Goal: Information Seeking & Learning: Learn about a topic

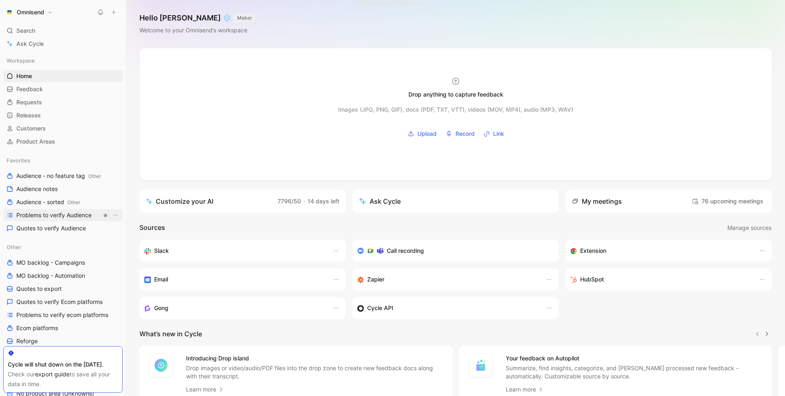
click at [77, 216] on span "Problems to verify Audience" at bounding box center [53, 215] width 75 height 8
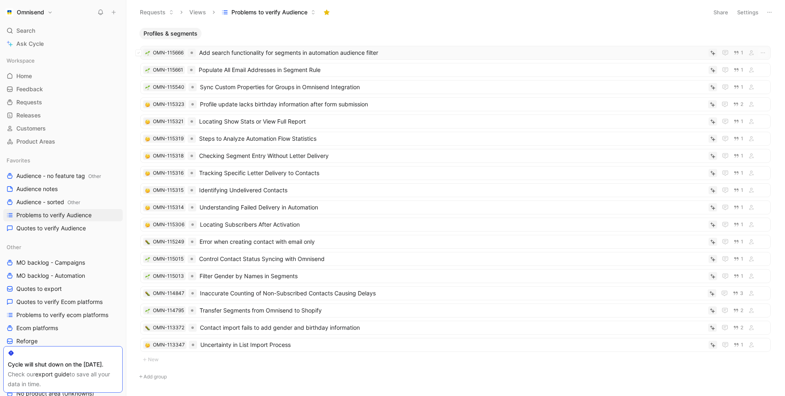
click at [289, 56] on span "Add search functionality for segments in automation audience filter" at bounding box center [452, 53] width 506 height 10
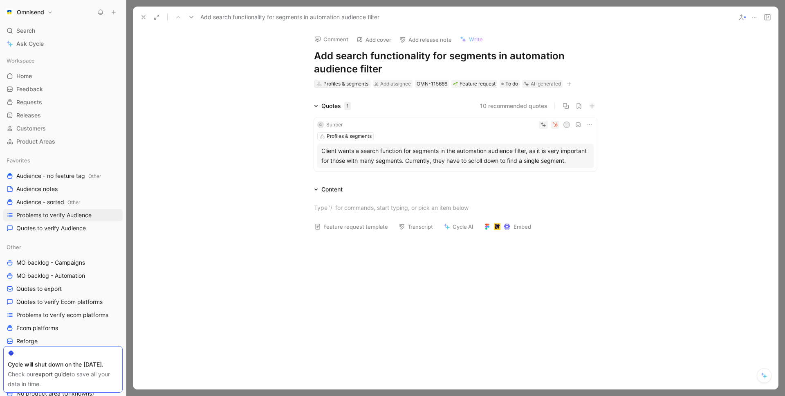
click at [355, 83] on div "Profiles & segments" at bounding box center [345, 84] width 45 height 8
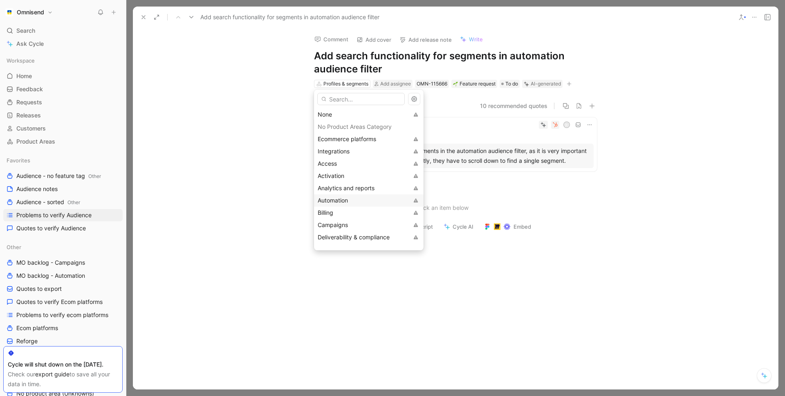
click at [330, 197] on span "Automation" at bounding box center [333, 200] width 30 height 7
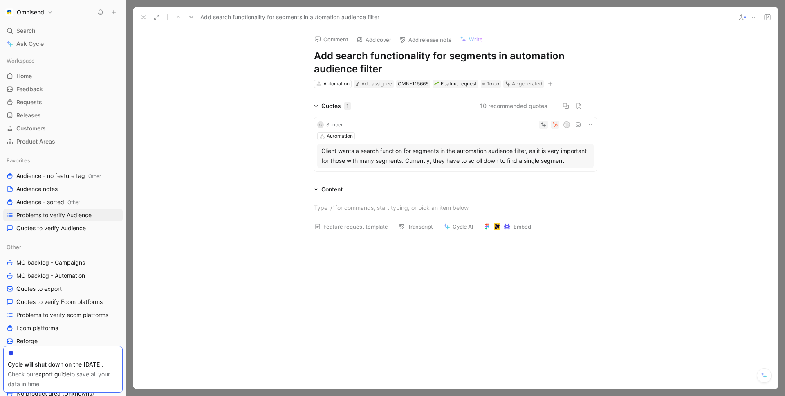
click at [145, 17] on icon at bounding box center [143, 17] width 7 height 7
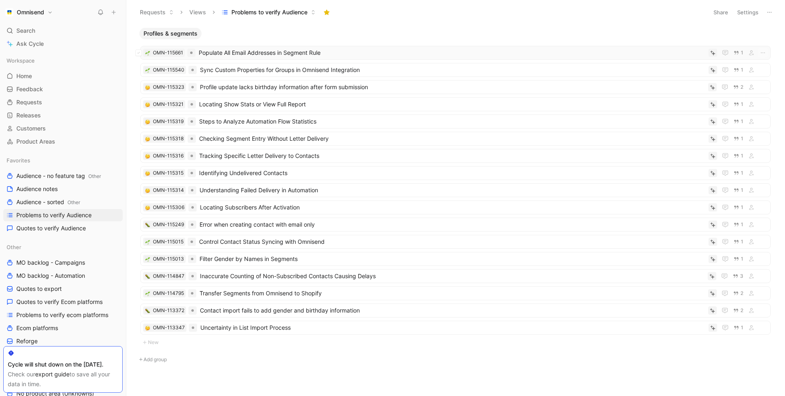
click at [253, 56] on span "Populate All Email Addresses in Segment Rule" at bounding box center [452, 53] width 507 height 10
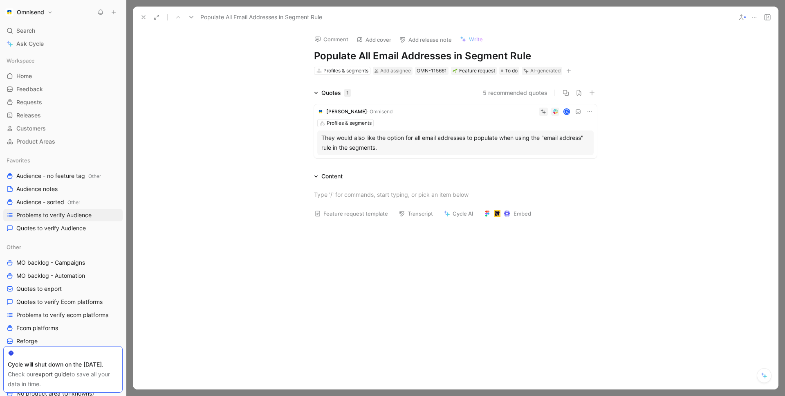
click at [399, 137] on div "They would also like the option for all email addresses to populate when using …" at bounding box center [455, 143] width 268 height 20
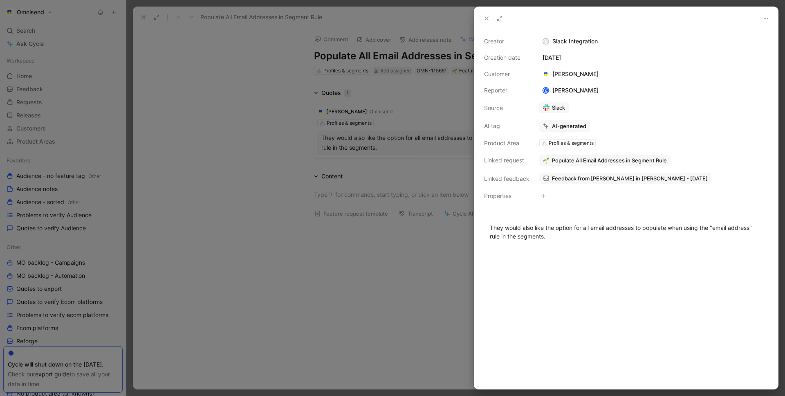
click at [558, 159] on span "Populate All Email Addresses in Segment Rule" at bounding box center [609, 160] width 115 height 7
click at [631, 175] on span "Feedback from [PERSON_NAME] in [PERSON_NAME] - [DATE]" at bounding box center [630, 178] width 156 height 7
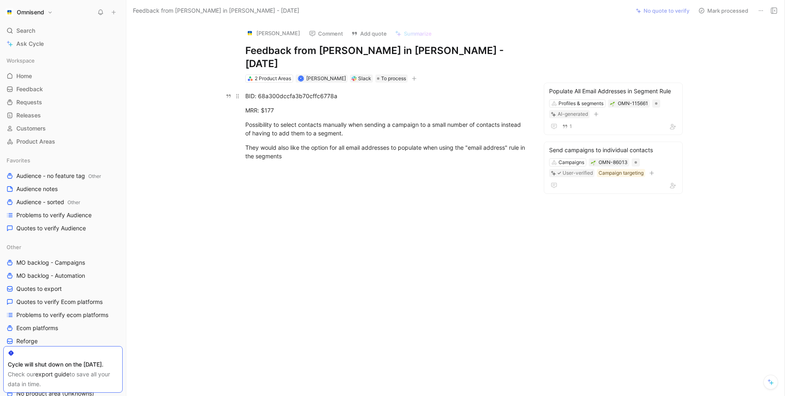
click at [302, 92] on div "BID: 68a300dccfa3b70cffc6778a" at bounding box center [386, 96] width 283 height 9
copy div "68a300dccfa3b70cffc6778a"
click at [344, 190] on div at bounding box center [387, 243] width 487 height 119
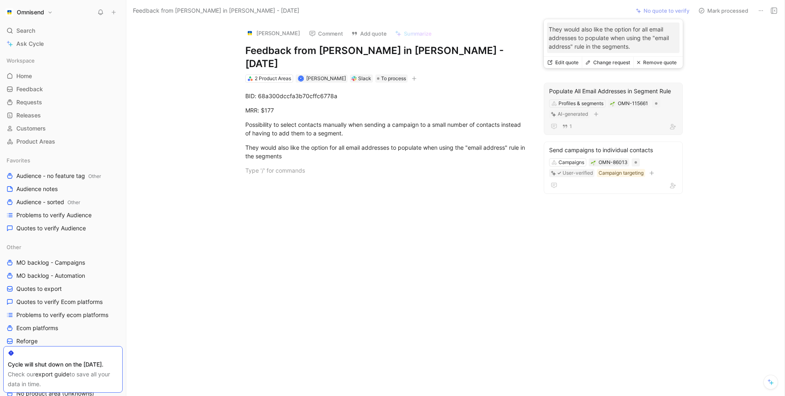
click at [650, 121] on div "1" at bounding box center [613, 126] width 128 height 10
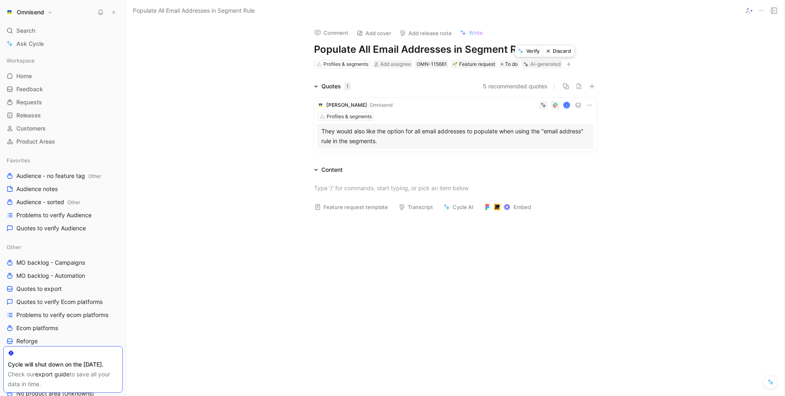
click at [532, 53] on button "Verify" at bounding box center [529, 50] width 28 height 11
drag, startPoint x: 372, startPoint y: 49, endPoint x: 304, endPoint y: 48, distance: 67.9
click at [304, 48] on div "Comment Add cover Add release note Write Populate All Email Addresses in Segmen…" at bounding box center [455, 45] width 314 height 48
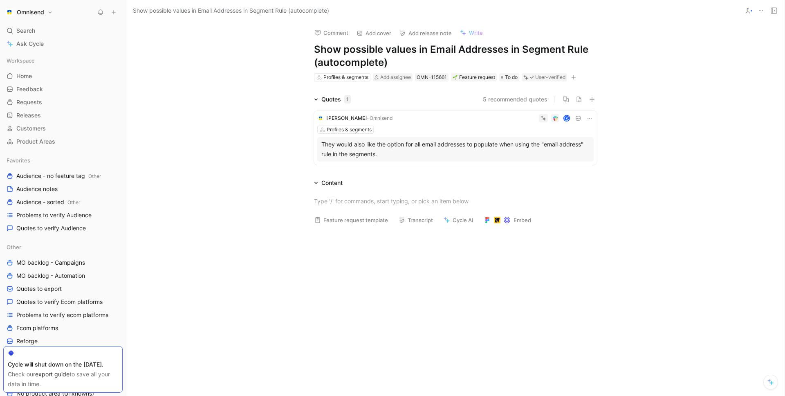
click at [340, 64] on h1 "Show possible values in Email Addresses in Segment Rule (autocomplete)" at bounding box center [455, 56] width 283 height 26
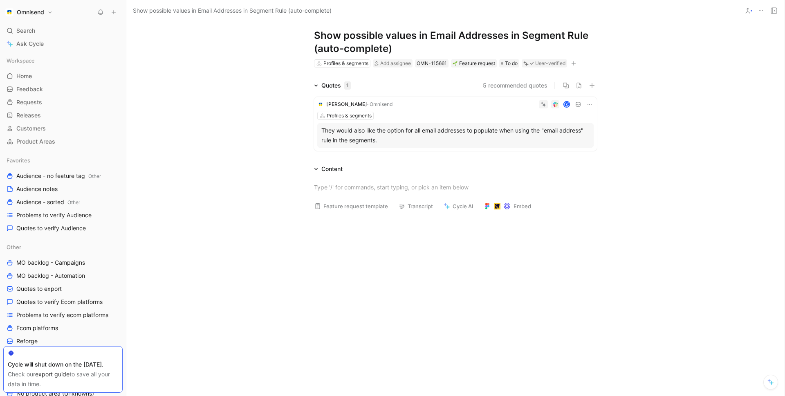
scroll to position [16, 0]
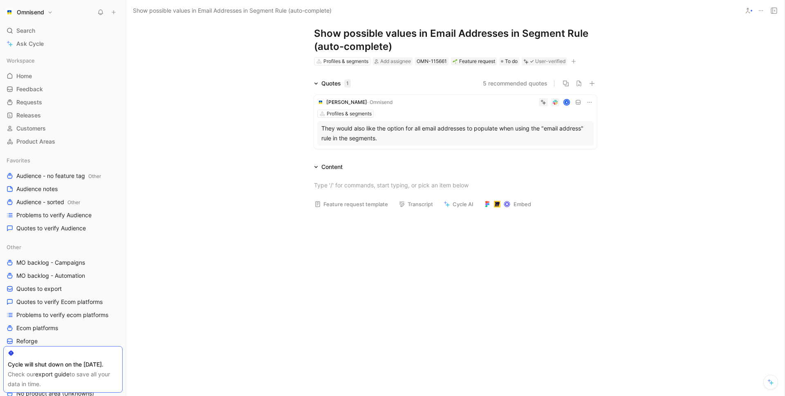
click at [284, 195] on div at bounding box center [455, 185] width 658 height 27
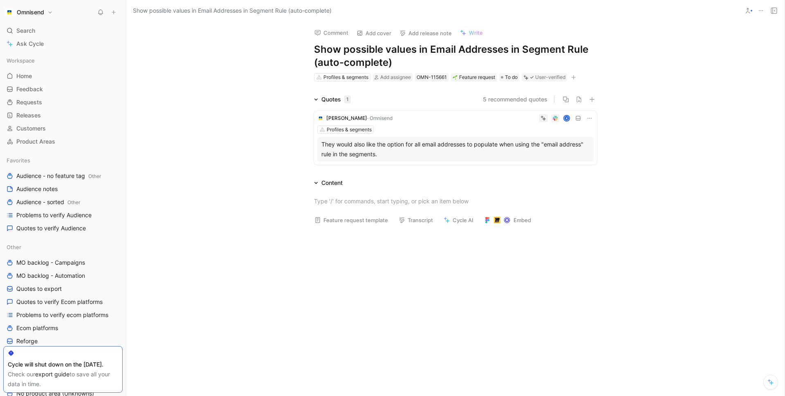
click at [297, 224] on div "Feature request template Transcript Cycle AI Embed" at bounding box center [455, 209] width 658 height 43
click at [208, 137] on div "Quotes 1 5 recommended quotes [PERSON_NAME] K Profiles & segments They would al…" at bounding box center [455, 131] width 658 height 74
click at [76, 216] on span "Problems to verify Audience" at bounding box center [53, 215] width 75 height 8
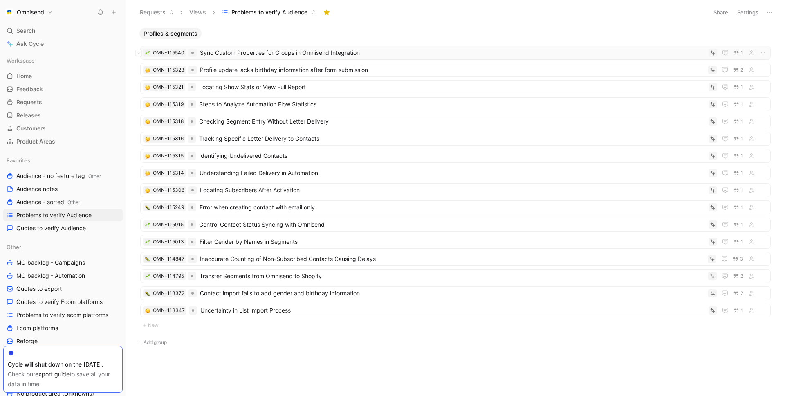
click at [297, 55] on span "Sync Custom Properties for Groups in Omnisend Integration" at bounding box center [452, 53] width 505 height 10
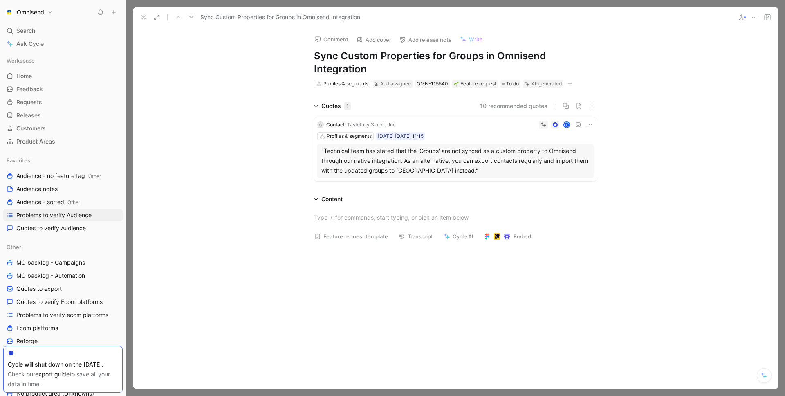
click at [501, 143] on div "C Contact · Tastefully Simple, Inc K Profiles & segments [DATE] [DATE] 11:15 "T…" at bounding box center [455, 149] width 283 height 64
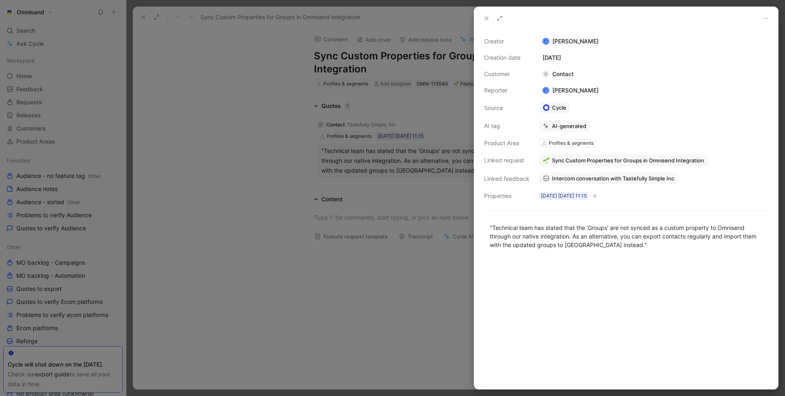
click at [596, 177] on span "Intercom conversation with Tastefully Simple Inc" at bounding box center [613, 178] width 122 height 7
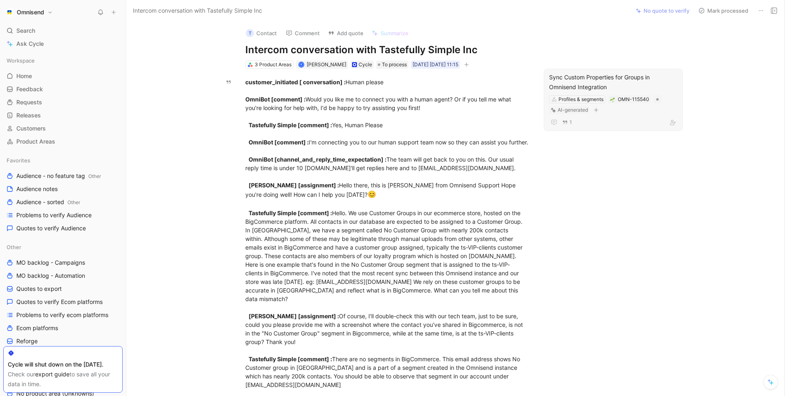
click at [637, 76] on div "Sync Custom Properties for Groups in Omnisend Integration" at bounding box center [613, 82] width 128 height 20
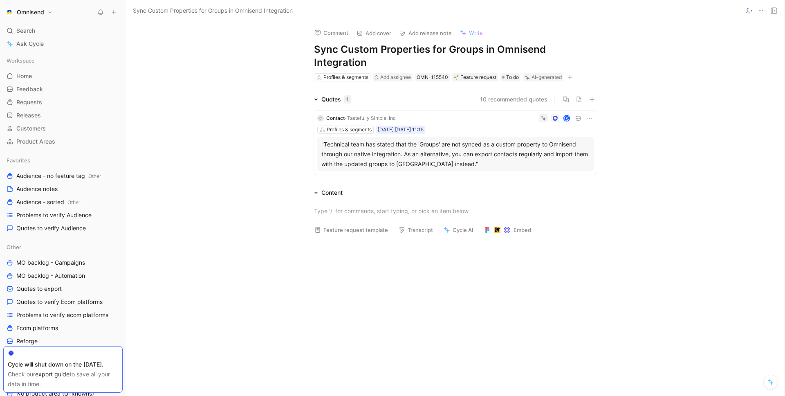
click at [344, 73] on div "Profiles & segments" at bounding box center [342, 77] width 56 height 8
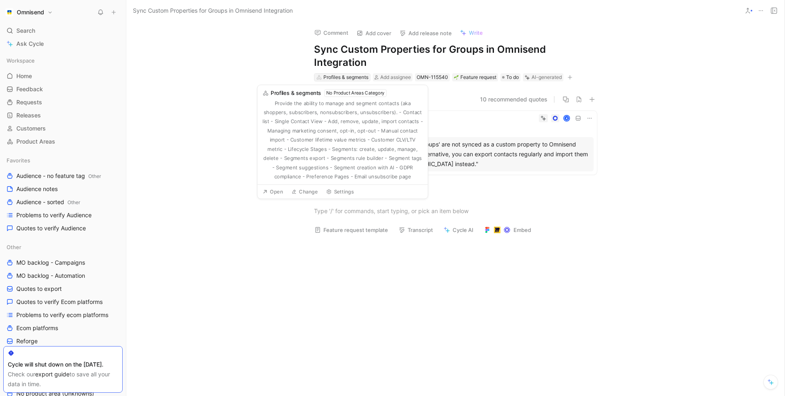
click at [343, 76] on div "Profiles & segments" at bounding box center [345, 77] width 45 height 8
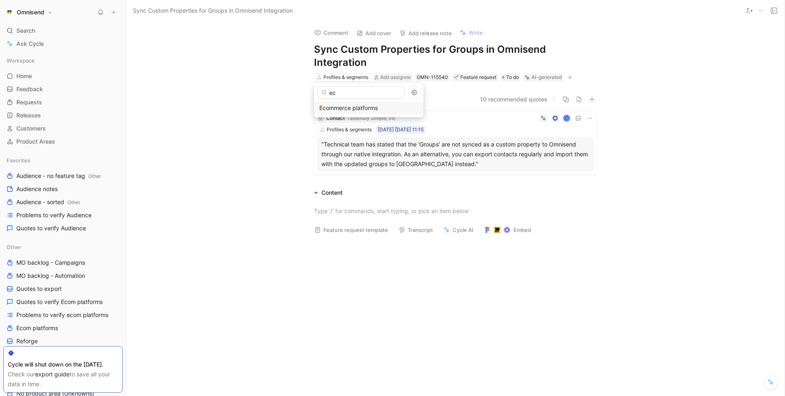
type input "ec"
click at [356, 106] on span "ommerce platforms" at bounding box center [352, 107] width 52 height 7
click at [269, 116] on div "Quotes 1 10 recommended quotes C Contact · Tastefully Simple, Inc K Profiles & …" at bounding box center [455, 135] width 658 height 83
click at [73, 218] on span "Problems to verify Audience" at bounding box center [53, 215] width 75 height 8
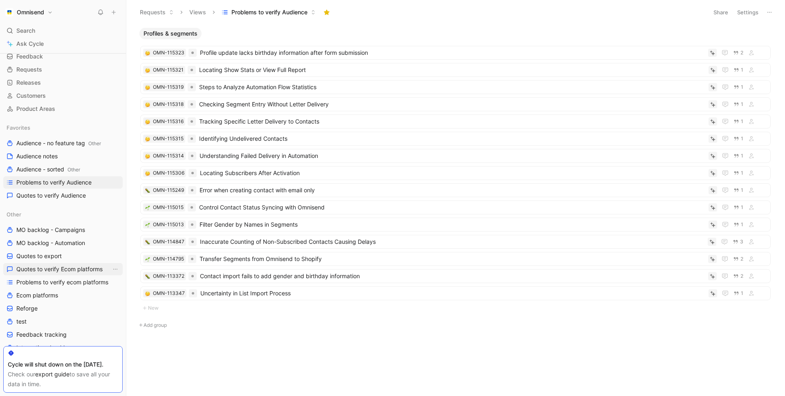
scroll to position [34, 0]
click at [50, 294] on span "Ecom platforms" at bounding box center [37, 294] width 42 height 8
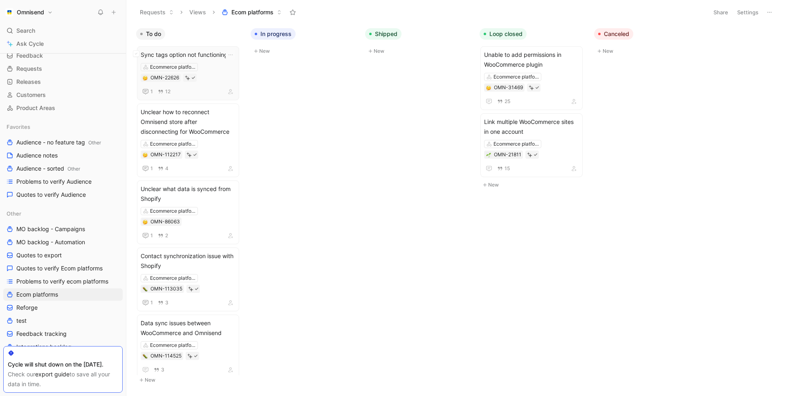
click at [199, 90] on div "1 12" at bounding box center [188, 92] width 95 height 10
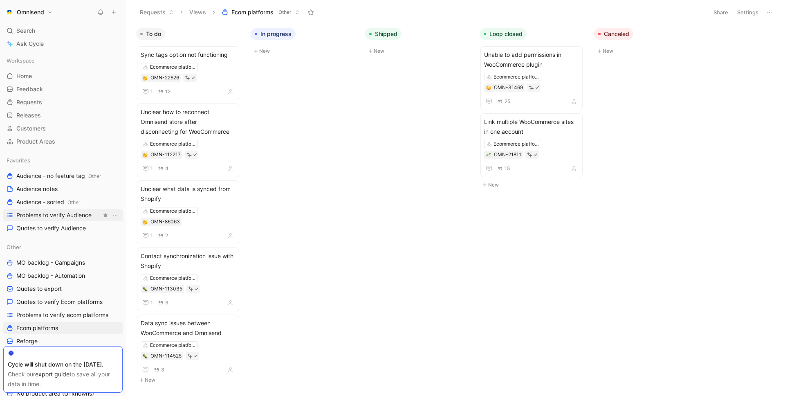
click at [63, 213] on span "Problems to verify Audience" at bounding box center [53, 215] width 75 height 8
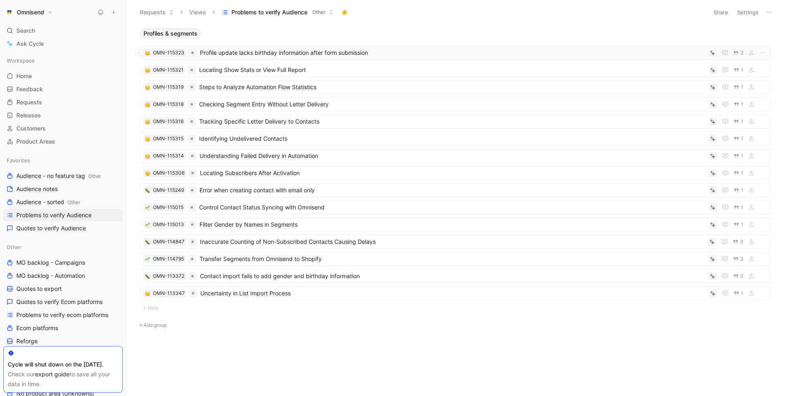
click at [273, 55] on span "Profile update lacks birthday information after form submission" at bounding box center [452, 53] width 505 height 10
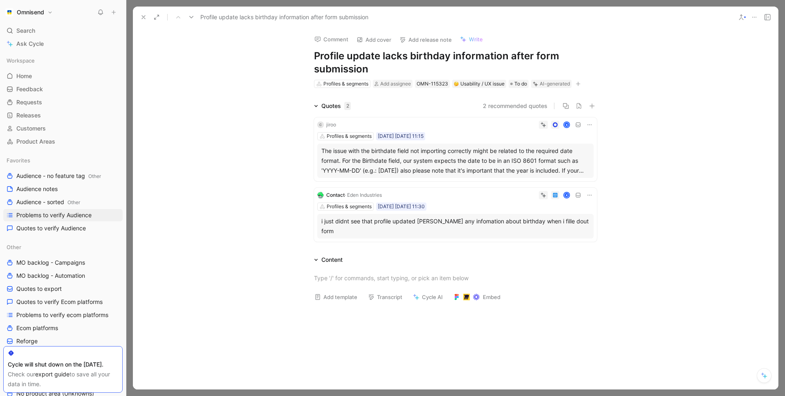
click at [440, 218] on div "i just didnt see that profile updated [PERSON_NAME] any infomation about birthd…" at bounding box center [455, 226] width 268 height 20
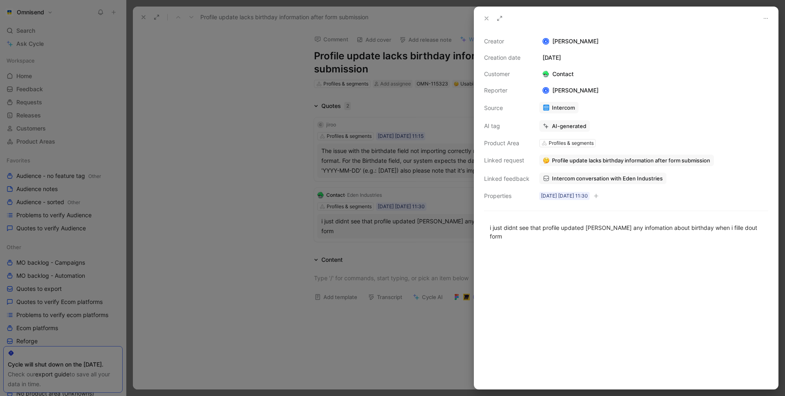
click at [592, 177] on span "Intercom conversation with Eden Industries" at bounding box center [607, 178] width 111 height 7
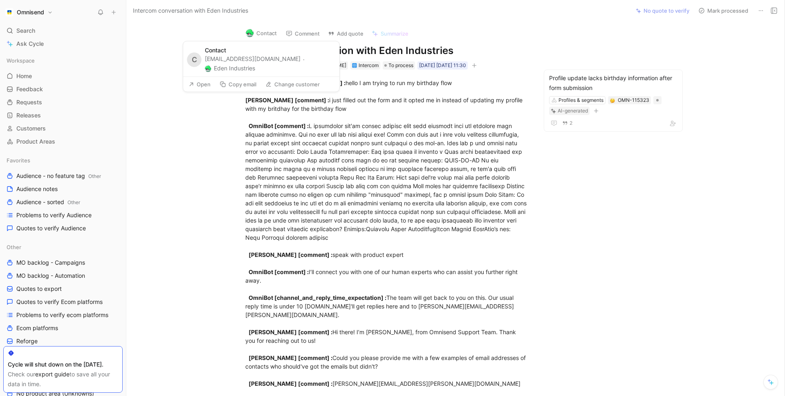
drag, startPoint x: 298, startPoint y: 59, endPoint x: 233, endPoint y: 60, distance: 64.6
click at [233, 60] on div "[EMAIL_ADDRESS][DOMAIN_NAME] · Eden Industries" at bounding box center [270, 64] width 130 height 18
copy div "[DOMAIN_NAME] ·"
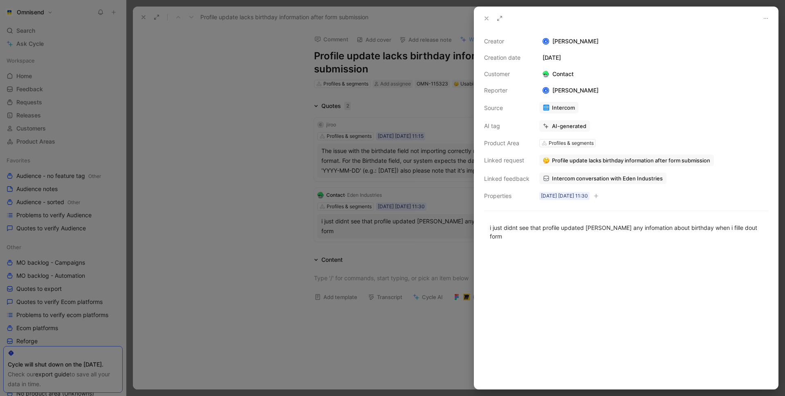
click at [169, 191] on div at bounding box center [392, 198] width 785 height 396
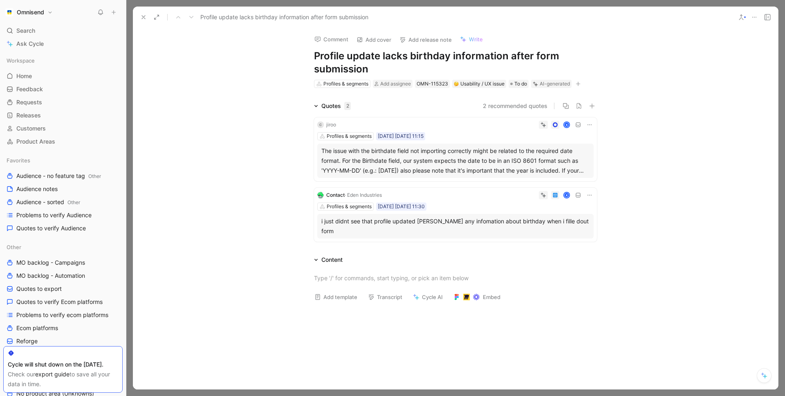
click at [399, 167] on div "The issue with the birthdate field not importing correctly might be related to …" at bounding box center [455, 160] width 268 height 29
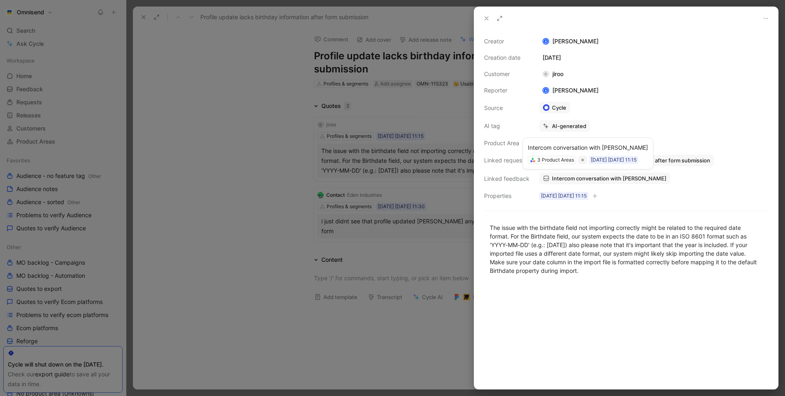
click at [610, 178] on span "Intercom conversation with [PERSON_NAME]" at bounding box center [609, 178] width 114 height 7
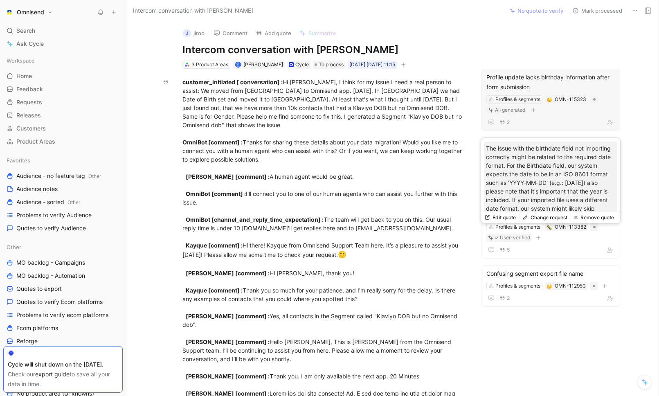
click at [537, 87] on div "Profile update lacks birthday information after form submission" at bounding box center [550, 82] width 128 height 20
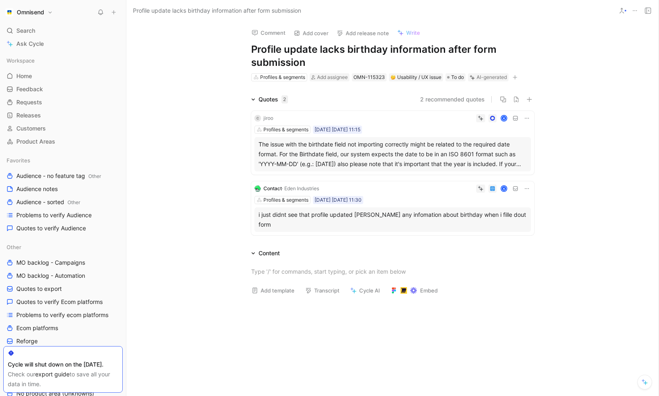
click at [525, 119] on icon at bounding box center [526, 118] width 7 height 7
click at [501, 171] on span "Delete quote" at bounding box center [501, 169] width 34 height 7
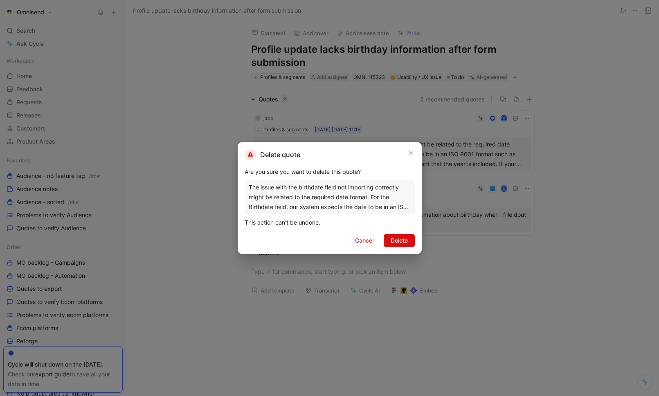
click at [399, 242] on span "Delete" at bounding box center [398, 241] width 17 height 10
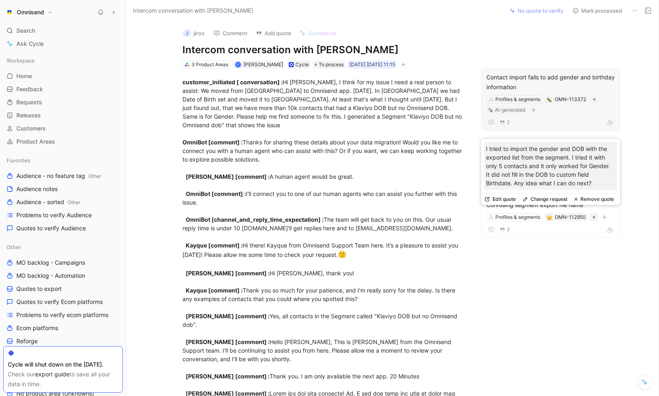
click at [562, 76] on div "Contact import fails to add gender and birthday information" at bounding box center [550, 82] width 128 height 20
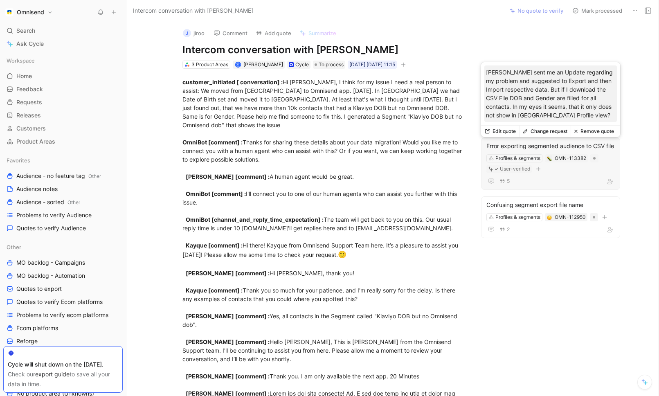
click at [590, 148] on div "Error exporting segmented audience to CSV file" at bounding box center [550, 146] width 128 height 10
click at [600, 129] on button "Remove quote" at bounding box center [593, 127] width 47 height 11
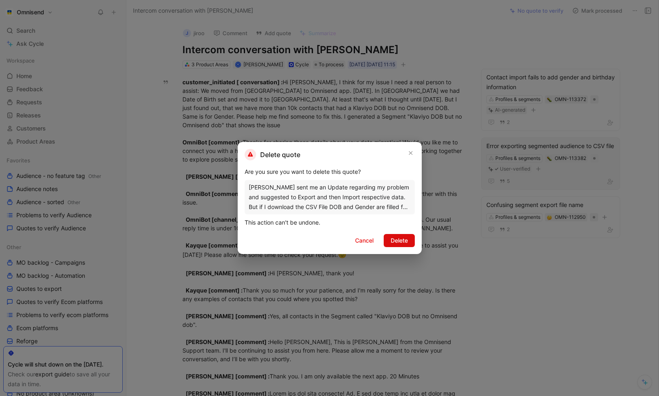
click at [397, 239] on span "Delete" at bounding box center [398, 241] width 17 height 10
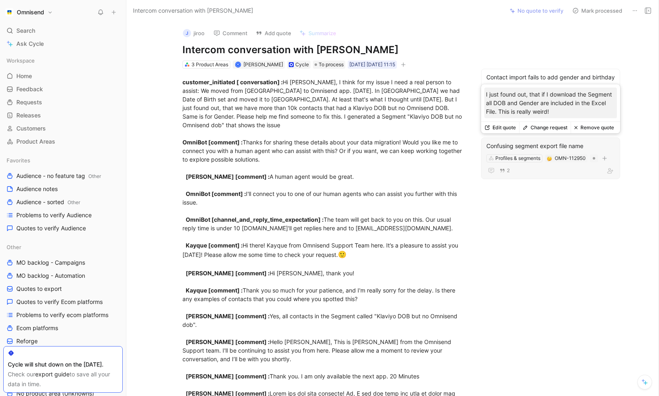
click at [606, 129] on button "Remove quote" at bounding box center [593, 127] width 47 height 11
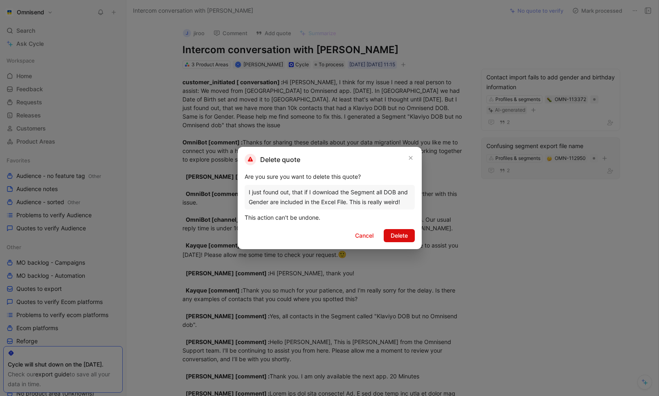
click at [412, 236] on button "Delete" at bounding box center [399, 235] width 31 height 13
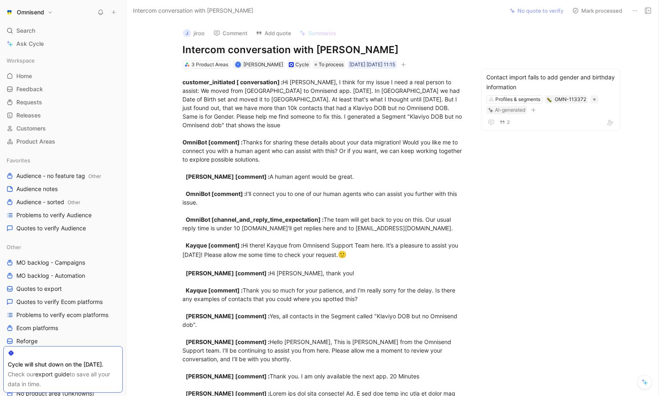
click at [552, 233] on div "[PERSON_NAME] Comment Add quote Summarize Intercom conversation with jiroo 3 Pr…" at bounding box center [392, 208] width 532 height 375
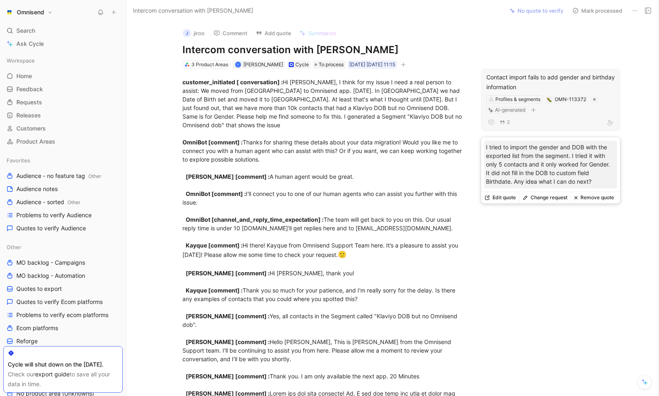
click at [569, 121] on div "2" at bounding box center [550, 122] width 128 height 10
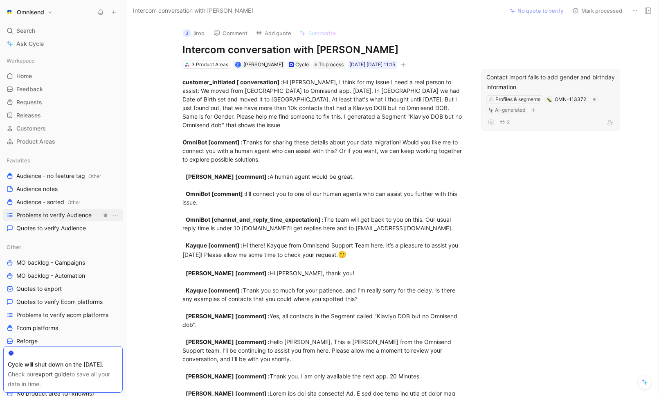
click at [59, 218] on span "Problems to verify Audience" at bounding box center [53, 215] width 75 height 8
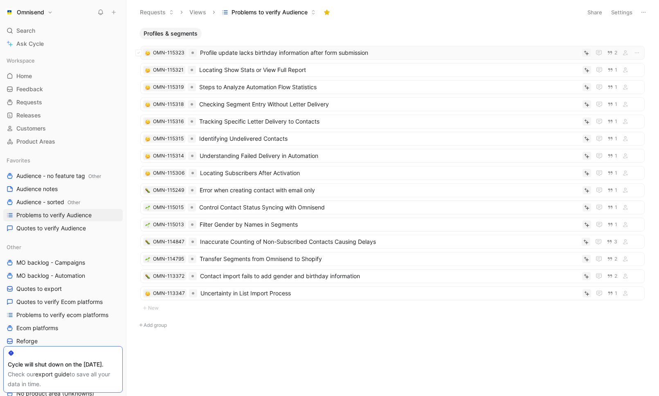
click at [340, 50] on span "Profile update lacks birthday information after form submission" at bounding box center [389, 53] width 379 height 10
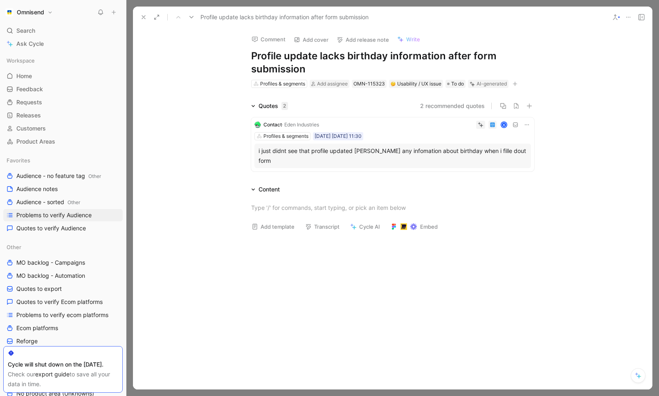
click at [388, 149] on div "i just didnt see that profile updated [PERSON_NAME] any infomation about birthd…" at bounding box center [392, 156] width 268 height 20
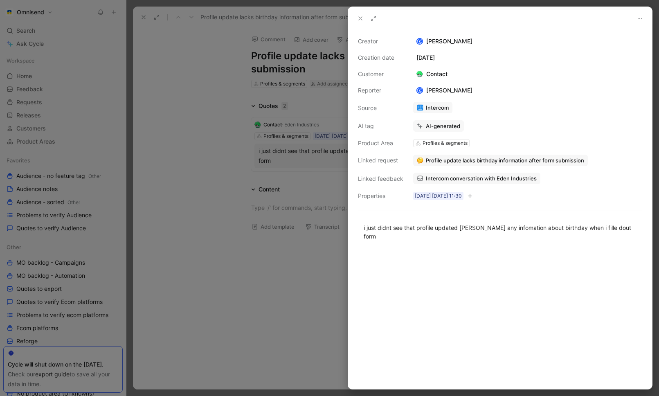
click at [334, 236] on div at bounding box center [329, 198] width 659 height 396
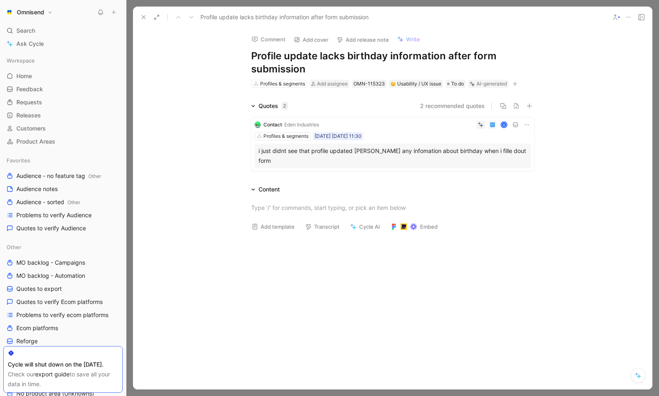
click at [402, 148] on div "i just didnt see that profile updated [PERSON_NAME] any infomation about birthd…" at bounding box center [392, 156] width 268 height 20
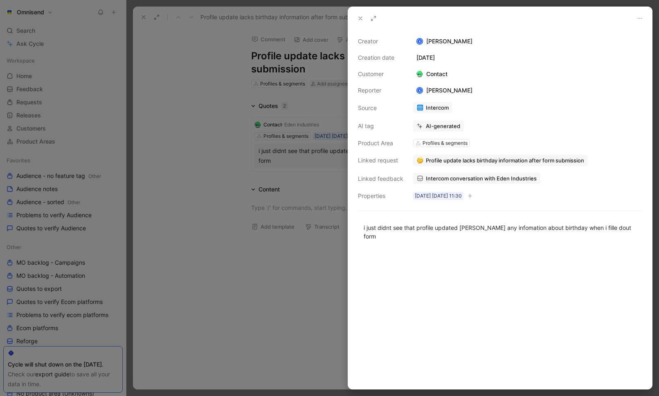
click at [471, 161] on span "Profile update lacks birthday information after form submission" at bounding box center [505, 160] width 158 height 7
click at [373, 58] on button "Open" at bounding box center [369, 59] width 29 height 11
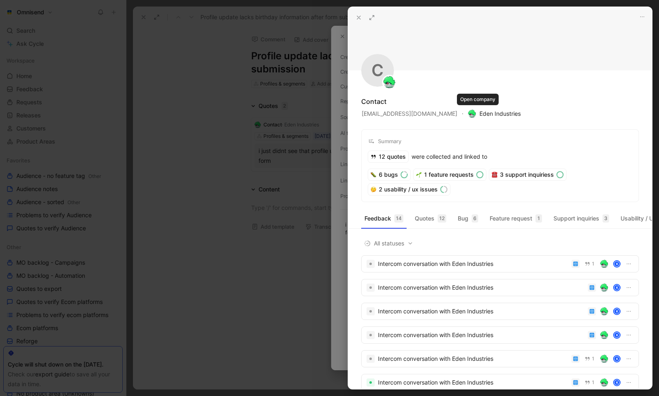
click at [496, 113] on span "Eden Industries" at bounding box center [494, 114] width 53 height 10
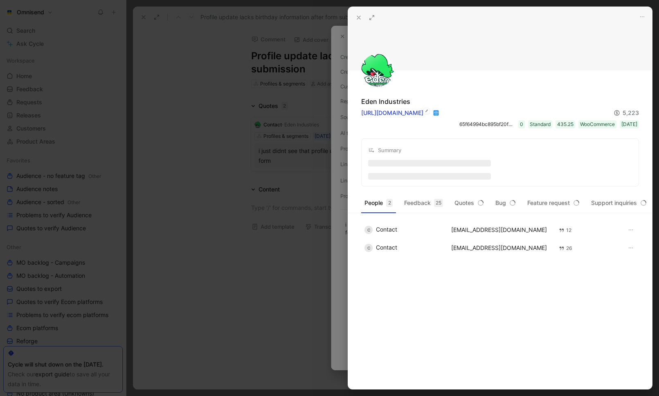
click at [419, 110] on link "[URL][DOMAIN_NAME]" at bounding box center [392, 112] width 62 height 7
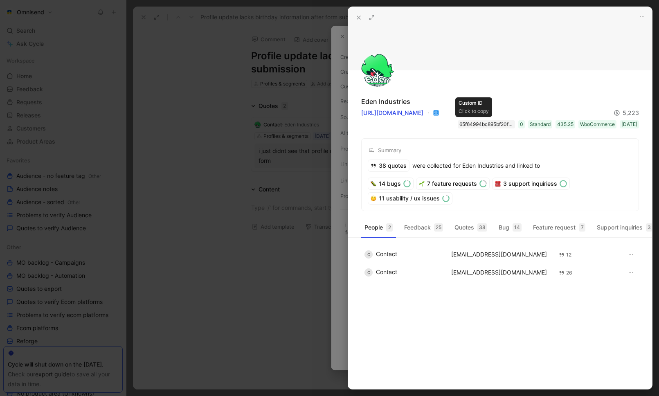
click at [472, 122] on div "65f64994bc895bf20fce2719" at bounding box center [486, 124] width 54 height 8
click at [168, 217] on div at bounding box center [329, 198] width 659 height 396
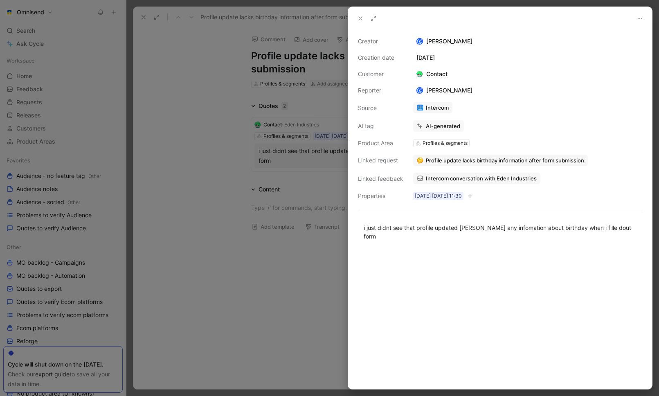
click at [191, 220] on div at bounding box center [329, 198] width 659 height 396
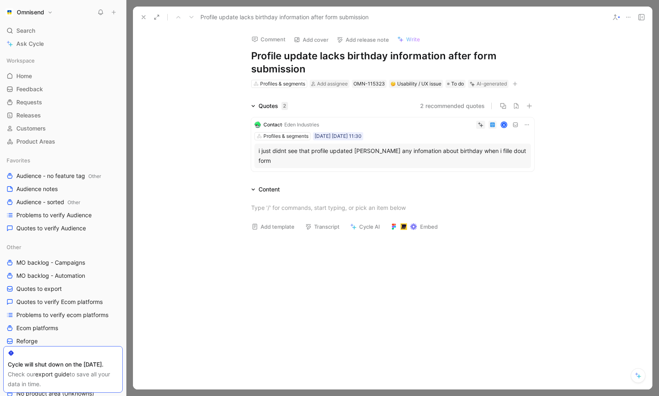
click at [463, 148] on div "i just didnt see that profile updated [PERSON_NAME] any infomation about birthd…" at bounding box center [392, 156] width 268 height 20
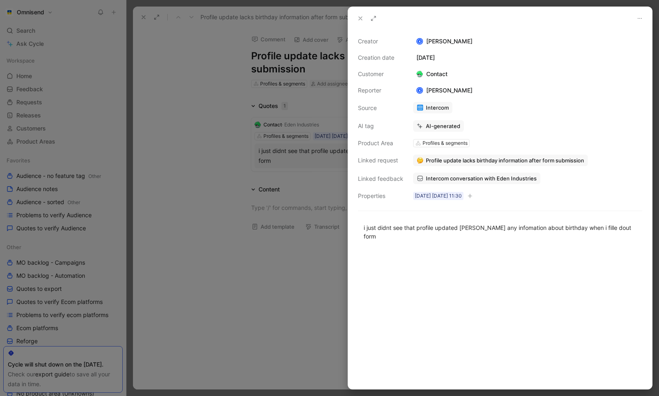
click at [469, 179] on span "Intercom conversation with Eden Industries" at bounding box center [481, 178] width 111 height 7
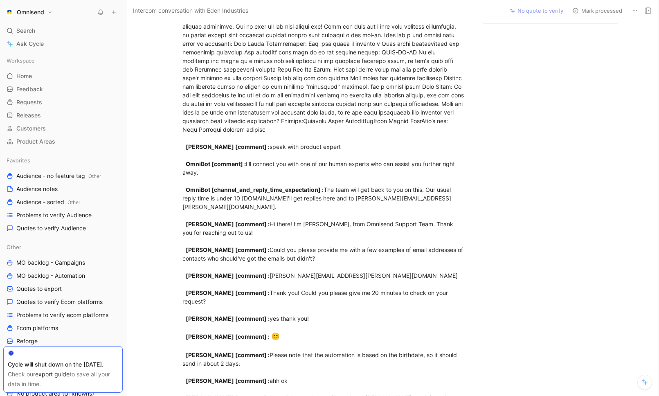
scroll to position [126, 0]
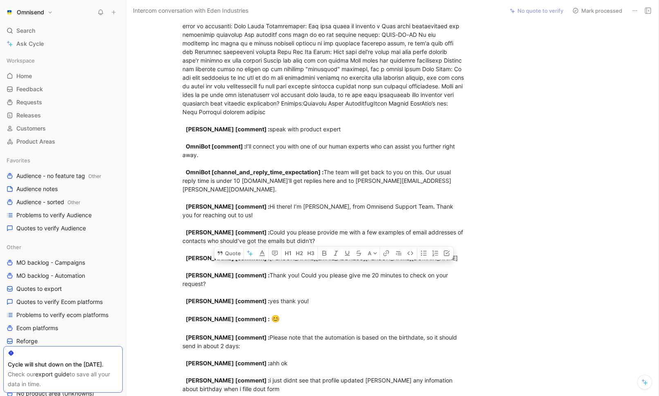
drag, startPoint x: 392, startPoint y: 259, endPoint x: 272, endPoint y: 260, distance: 119.4
click at [272, 260] on div "customer_initiated [ conversation] : hello I am trying to run my birthday flow …" at bounding box center [323, 303] width 283 height 701
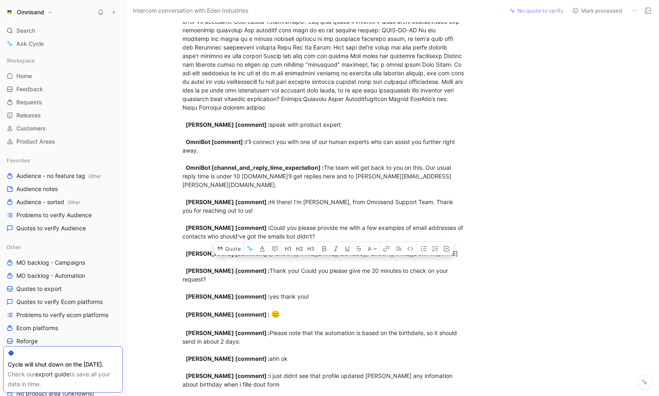
scroll to position [131, 0]
click at [500, 212] on div "customer_initiated [ conversation] : hello I am trying to run my birthday flow …" at bounding box center [324, 298] width 360 height 719
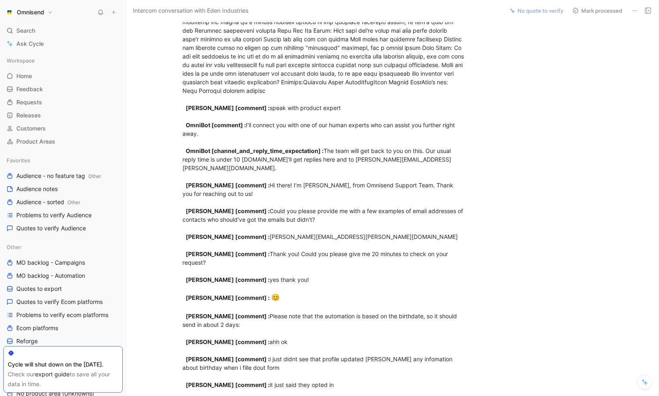
scroll to position [0, 0]
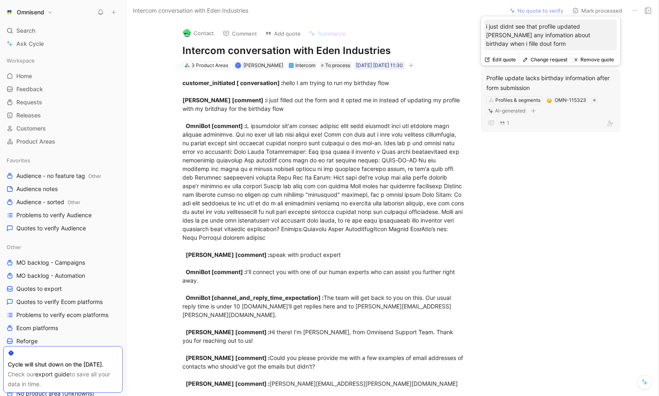
click at [563, 85] on div "Profile update lacks birthday information after form submission" at bounding box center [550, 83] width 128 height 20
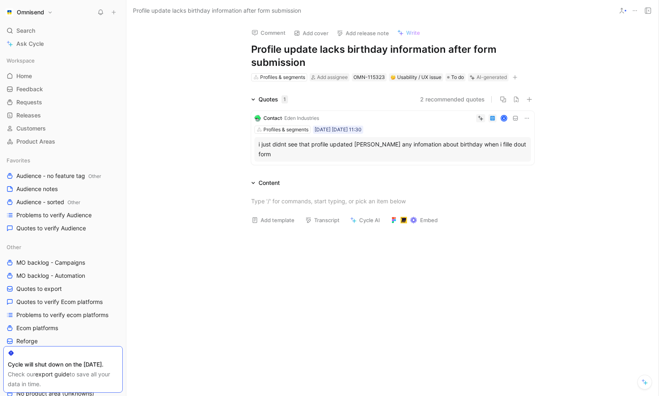
click at [527, 118] on icon at bounding box center [526, 118] width 7 height 7
click at [501, 171] on span "Delete quote" at bounding box center [501, 169] width 34 height 7
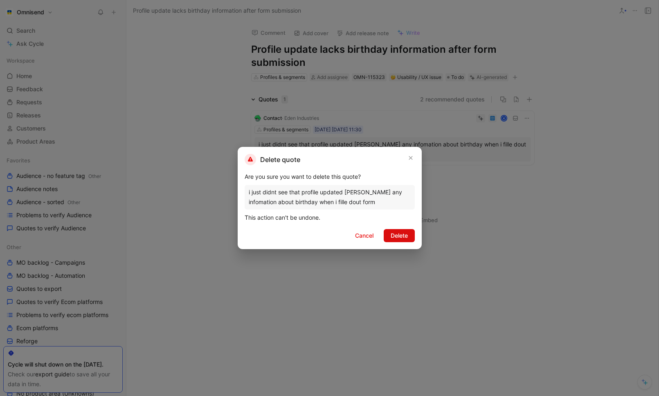
click at [406, 236] on span "Delete" at bounding box center [398, 236] width 17 height 10
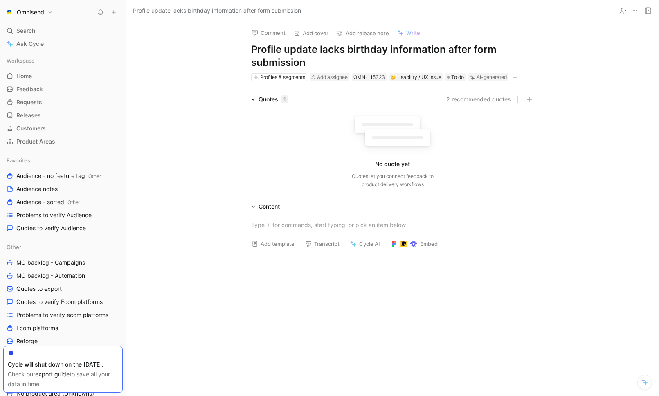
click at [631, 11] on icon at bounding box center [634, 10] width 7 height 7
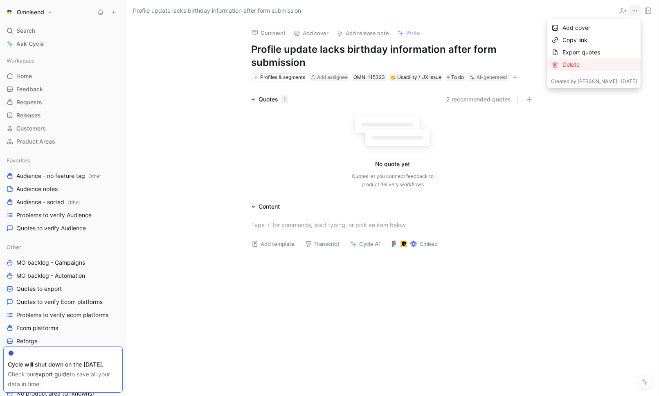
click at [566, 63] on div "Delete" at bounding box center [599, 65] width 74 height 10
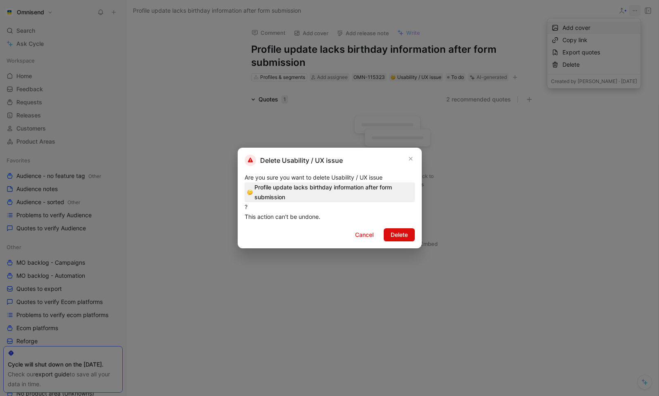
click at [408, 235] on button "Delete" at bounding box center [399, 234] width 31 height 13
